Goal: Information Seeking & Learning: Find specific fact

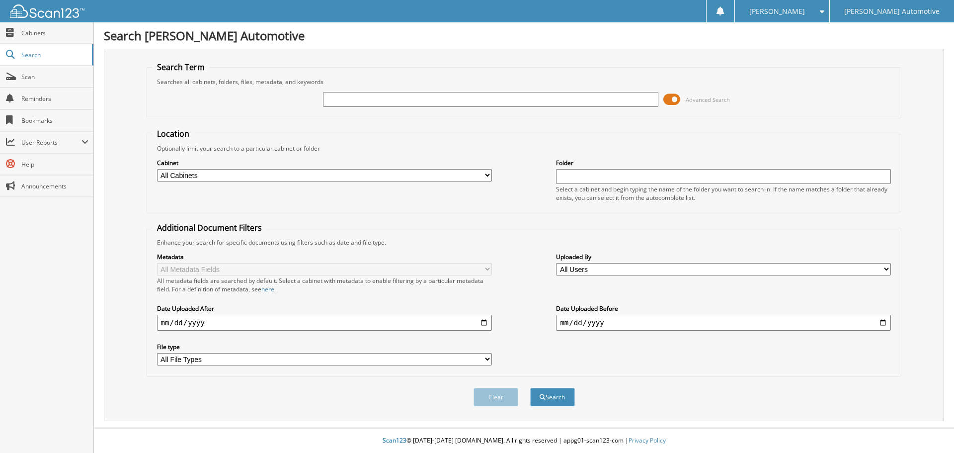
click at [375, 91] on div at bounding box center [490, 99] width 335 height 17
click at [375, 99] on input "text" at bounding box center [490, 99] width 335 height 15
paste input "20821"
type input "20821"
click at [530, 388] on button "Search" at bounding box center [552, 397] width 45 height 18
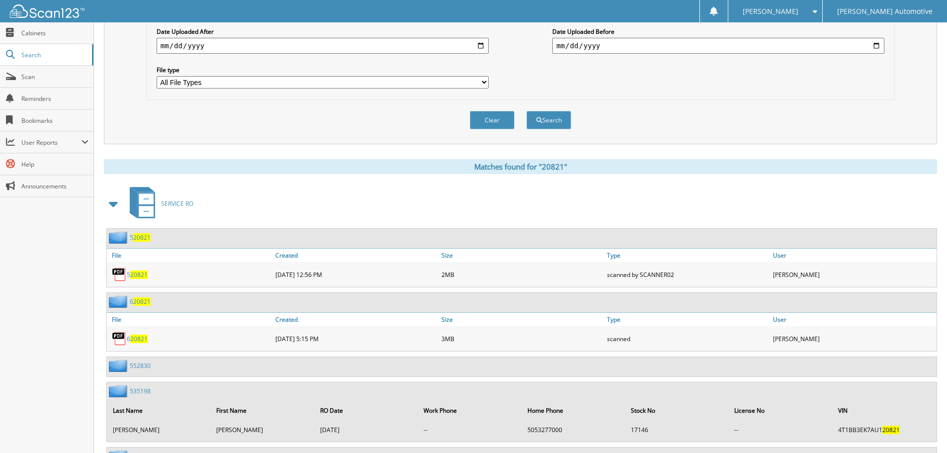
scroll to position [298, 0]
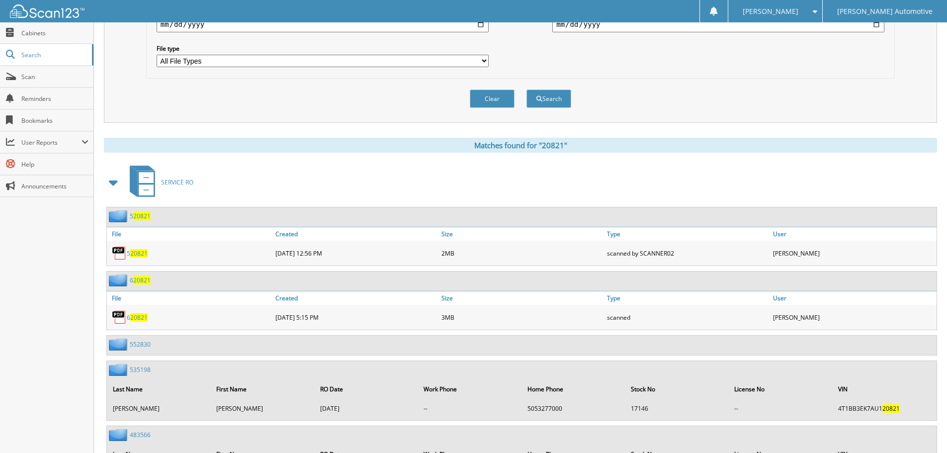
click at [108, 179] on span at bounding box center [114, 182] width 14 height 18
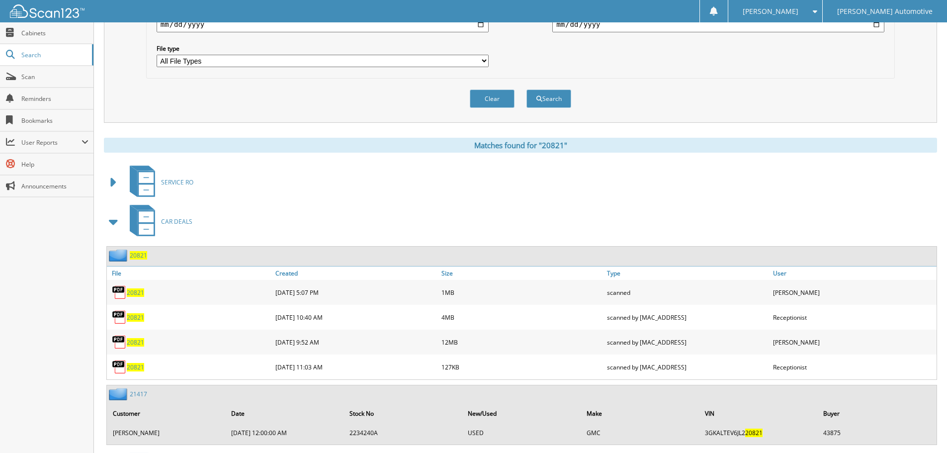
click at [140, 255] on span "20821" at bounding box center [138, 255] width 17 height 8
